Goal: Task Accomplishment & Management: Manage account settings

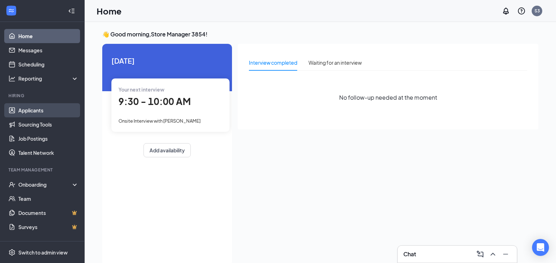
click at [41, 113] on link "Applicants" at bounding box center [48, 110] width 60 height 14
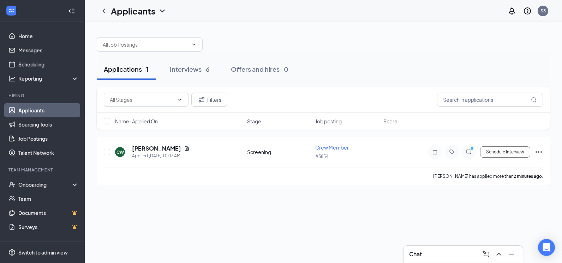
drag, startPoint x: 182, startPoint y: 104, endPoint x: 215, endPoint y: 111, distance: 33.2
click at [215, 111] on div "Filters" at bounding box center [323, 100] width 453 height 26
click at [174, 44] on input "text" at bounding box center [145, 45] width 85 height 8
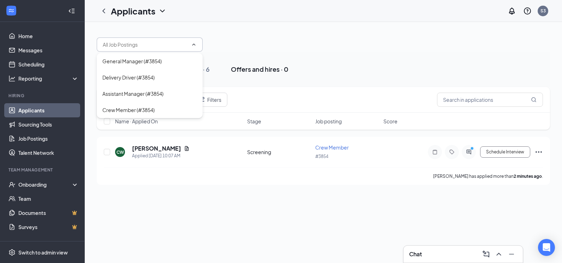
click at [233, 70] on div "Offers and hires · 0" at bounding box center [260, 69] width 58 height 9
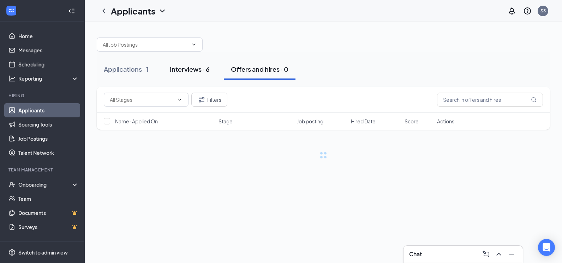
click at [210, 68] on div "Interviews · 6" at bounding box center [190, 69] width 40 height 9
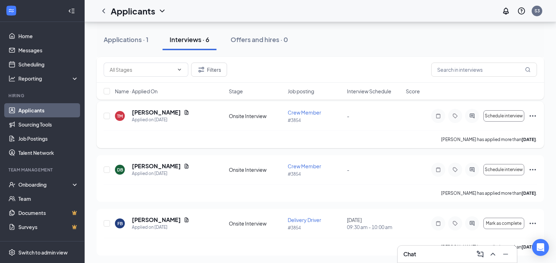
scroll to position [197, 0]
click at [356, 198] on icon "Ellipses" at bounding box center [533, 222] width 8 height 8
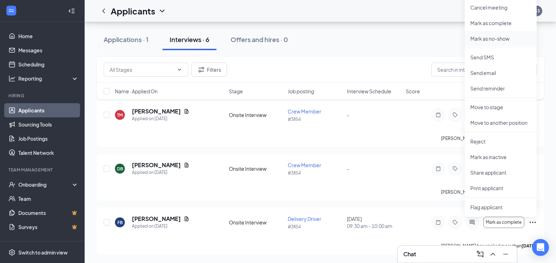
click at [356, 41] on p "Mark as no-show" at bounding box center [501, 38] width 61 height 7
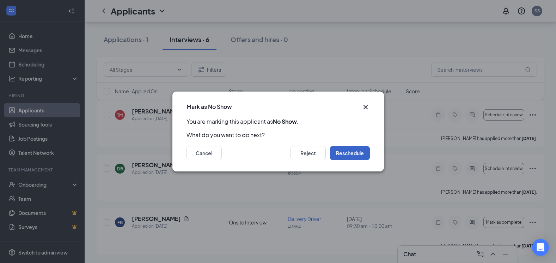
click at [350, 150] on button "Reschedule" at bounding box center [350, 153] width 40 height 14
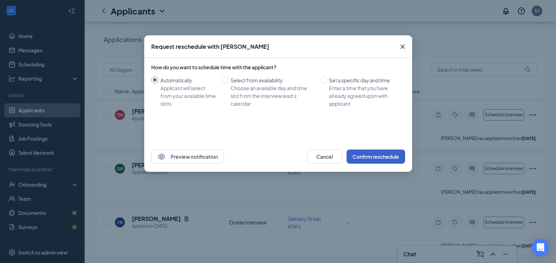
click at [356, 155] on button "Confirm reschedule" at bounding box center [376, 156] width 59 height 14
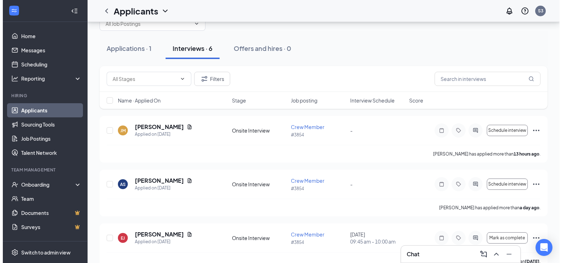
scroll to position [0, 0]
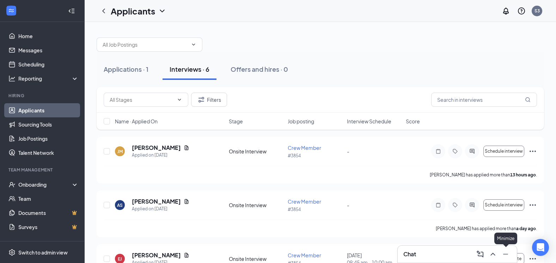
click at [356, 198] on icon "Minimize" at bounding box center [506, 253] width 8 height 8
click at [145, 73] on div "Applications · 1" at bounding box center [126, 69] width 45 height 9
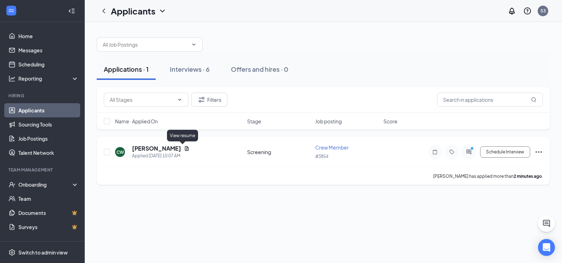
click at [184, 150] on icon "Document" at bounding box center [187, 148] width 6 height 6
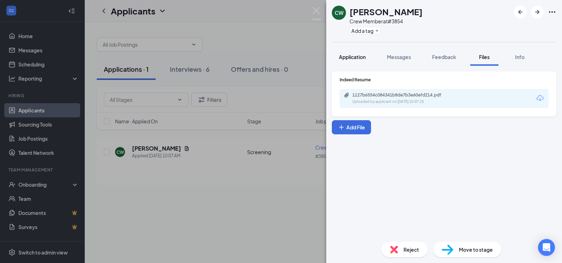
click at [356, 56] on span "Application" at bounding box center [352, 57] width 27 height 6
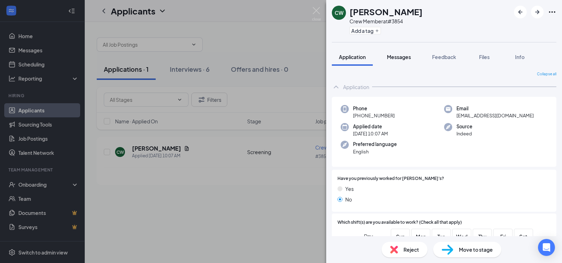
click at [356, 65] on button "Messages" at bounding box center [399, 57] width 38 height 18
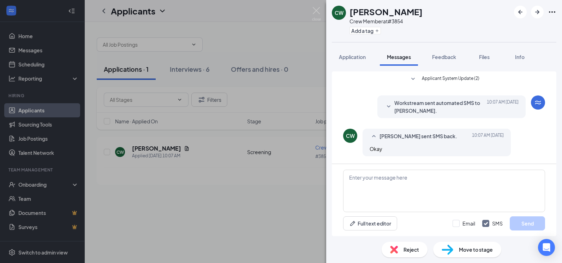
click at [356, 110] on span "Workstream sent automated SMS to [PERSON_NAME]." at bounding box center [440, 107] width 92 height 16
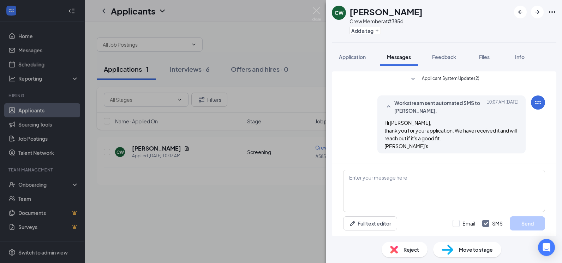
click at [356, 110] on span "Workstream sent automated SMS to [PERSON_NAME]." at bounding box center [440, 107] width 92 height 16
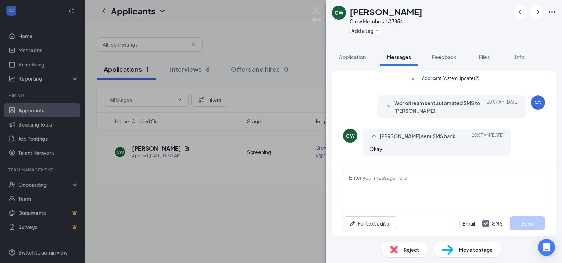
click at [262, 198] on div "CW [PERSON_NAME] Crew Member at #3854 Add a tag Application Messages Feedback F…" at bounding box center [281, 131] width 562 height 263
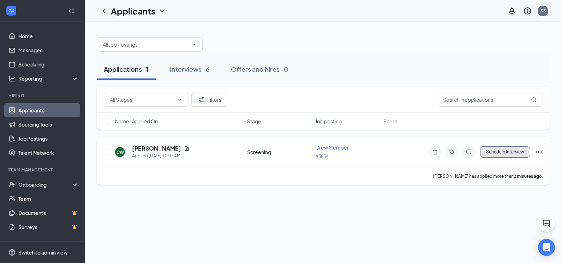
click at [356, 154] on button "Schedule Interview" at bounding box center [505, 151] width 50 height 11
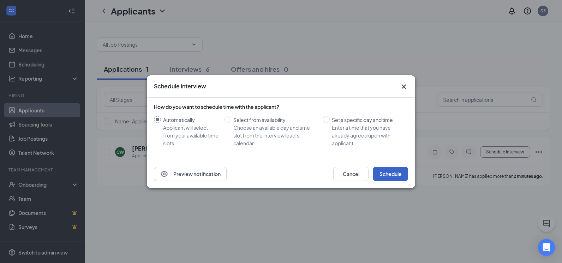
click at [356, 173] on button "Schedule" at bounding box center [390, 174] width 35 height 14
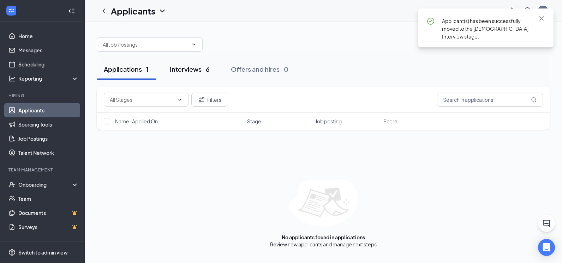
click at [198, 72] on div "Interviews · 6" at bounding box center [190, 69] width 40 height 9
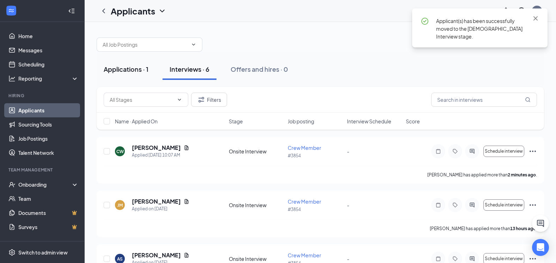
click at [135, 68] on div "Applications · 1" at bounding box center [126, 69] width 45 height 9
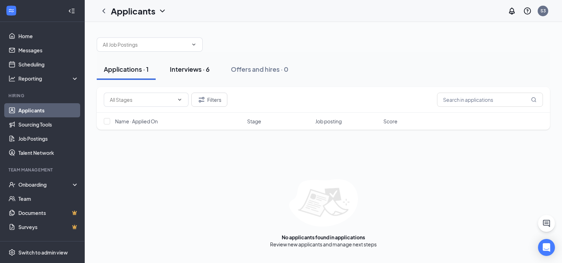
click at [199, 67] on div "Interviews · 6" at bounding box center [190, 69] width 40 height 9
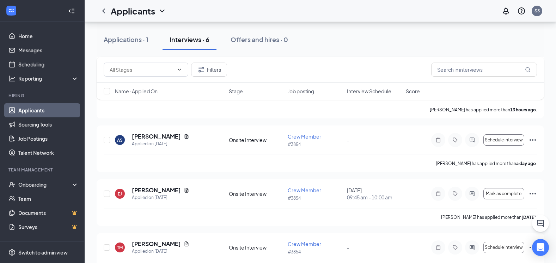
scroll to position [35, 0]
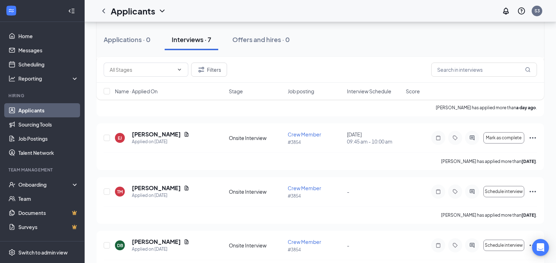
scroll to position [176, 0]
